Goal: Information Seeking & Learning: Learn about a topic

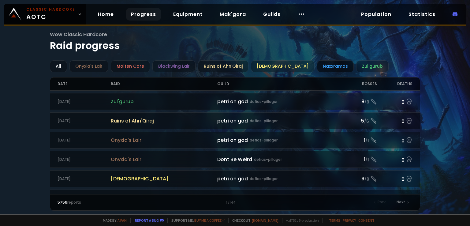
click at [327, 65] on div "Naxxramas" at bounding box center [335, 66] width 37 height 12
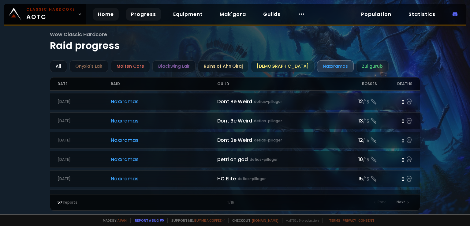
click at [112, 16] on link "Home" at bounding box center [106, 14] width 26 height 13
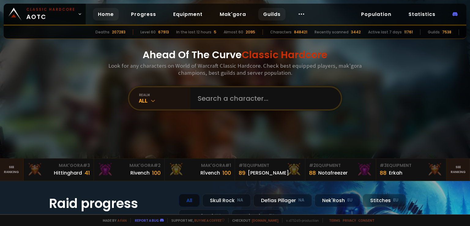
click at [276, 12] on link "Guilds" at bounding box center [271, 14] width 27 height 13
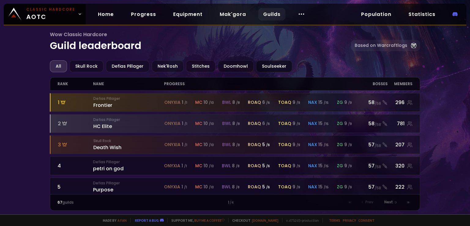
click at [267, 67] on div "Soulseeker" at bounding box center [274, 66] width 36 height 12
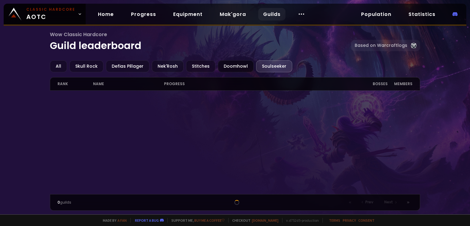
click at [223, 65] on div "Doomhowl" at bounding box center [236, 66] width 36 height 12
click at [188, 59] on div "Wow Classic Hardcore Guild leaderboard Based on Warcraftlogs" at bounding box center [235, 46] width 370 height 30
click at [191, 65] on div "Stitches" at bounding box center [200, 66] width 29 height 12
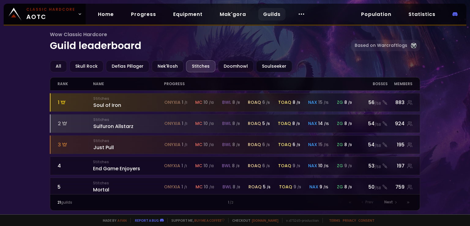
click at [257, 63] on div "Soulseeker" at bounding box center [274, 66] width 36 height 12
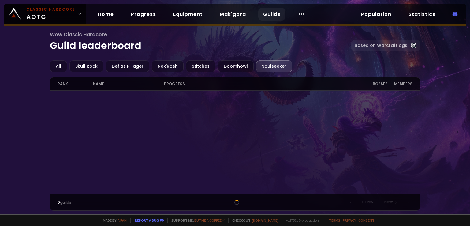
click at [230, 73] on div "All Skull Rock Defias Pillager Nek'Rosh Stitches Doomhowl Soulseeker rank name …" at bounding box center [235, 135] width 370 height 150
click at [224, 62] on div "Doomhowl" at bounding box center [236, 66] width 36 height 12
click at [195, 67] on div "Stitches" at bounding box center [200, 66] width 29 height 12
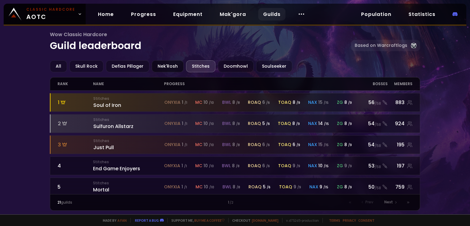
click at [170, 66] on div "Nek'Rosh" at bounding box center [168, 66] width 32 height 12
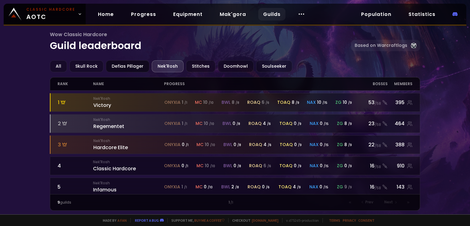
click at [122, 63] on div "Defias Pillager" at bounding box center [127, 66] width 43 height 12
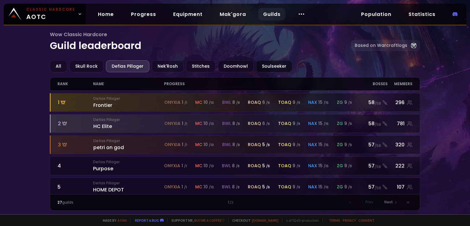
click at [256, 67] on div "Soulseeker" at bounding box center [274, 66] width 36 height 12
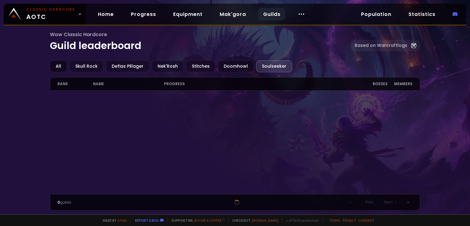
click at [60, 65] on div "All" at bounding box center [58, 66] width 17 height 12
